Goal: Information Seeking & Learning: Learn about a topic

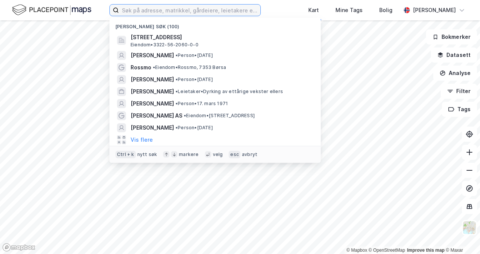
click at [202, 11] on input at bounding box center [190, 10] width 142 height 11
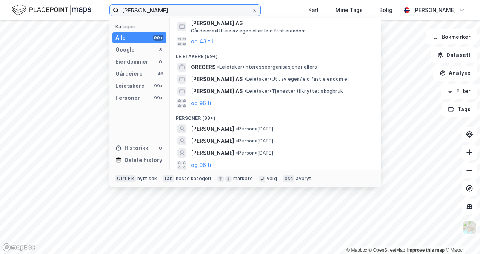
scroll to position [89, 0]
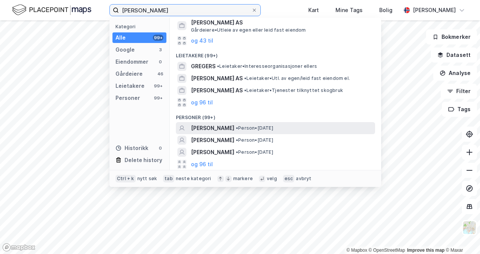
type input "[PERSON_NAME]"
click at [234, 129] on span "[PERSON_NAME]" at bounding box center [212, 128] width 43 height 9
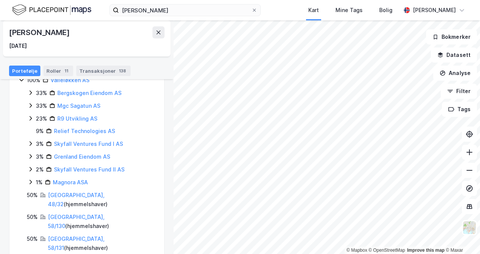
scroll to position [106, 0]
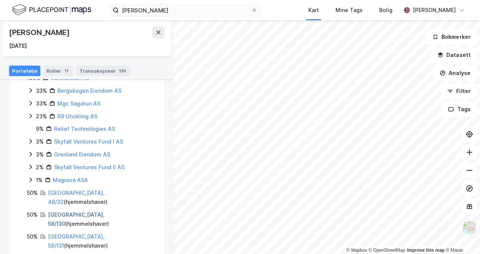
click at [62, 212] on link "[GEOGRAPHIC_DATA], 58/130" at bounding box center [76, 219] width 57 height 15
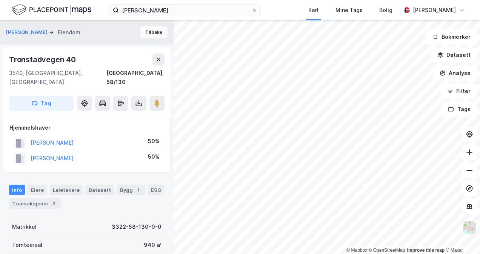
click at [148, 32] on button "Tilbake" at bounding box center [153, 32] width 27 height 12
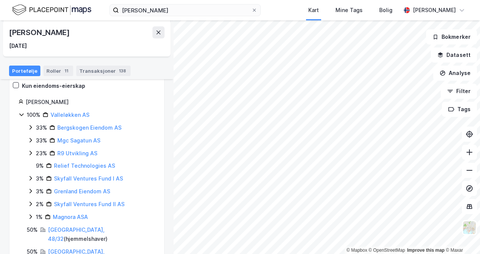
scroll to position [106, 0]
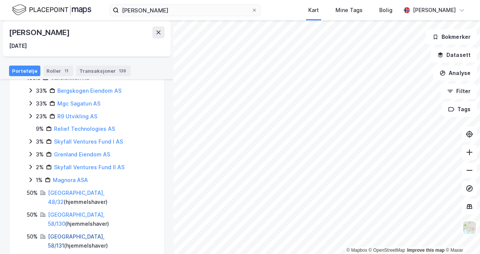
click at [67, 234] on link "[GEOGRAPHIC_DATA], 58/131" at bounding box center [76, 241] width 57 height 15
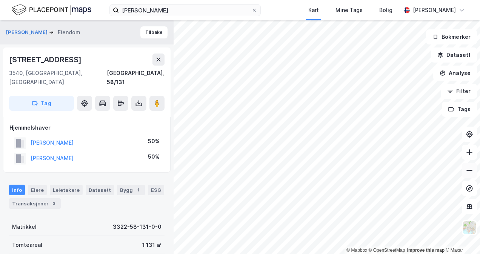
click at [468, 168] on icon at bounding box center [470, 171] width 8 height 8
click at [146, 29] on button "Tilbake" at bounding box center [153, 32] width 27 height 12
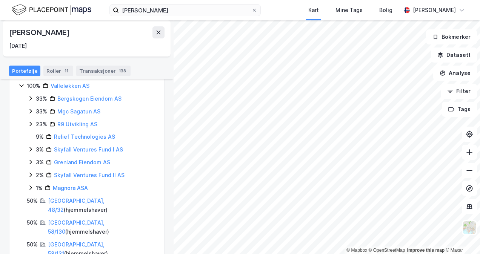
scroll to position [106, 0]
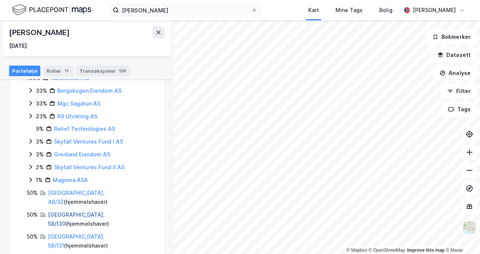
click at [71, 212] on link "[GEOGRAPHIC_DATA], 58/130" at bounding box center [76, 219] width 57 height 15
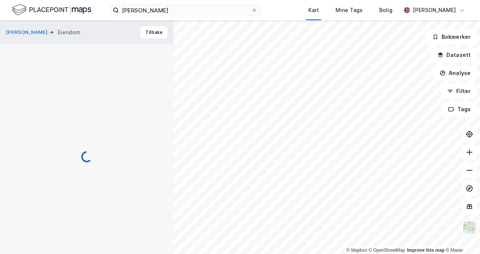
scroll to position [2, 0]
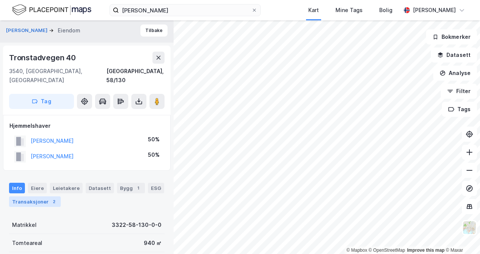
click at [31, 197] on div "Transaksjoner 2" at bounding box center [35, 202] width 52 height 11
